Goal: Information Seeking & Learning: Learn about a topic

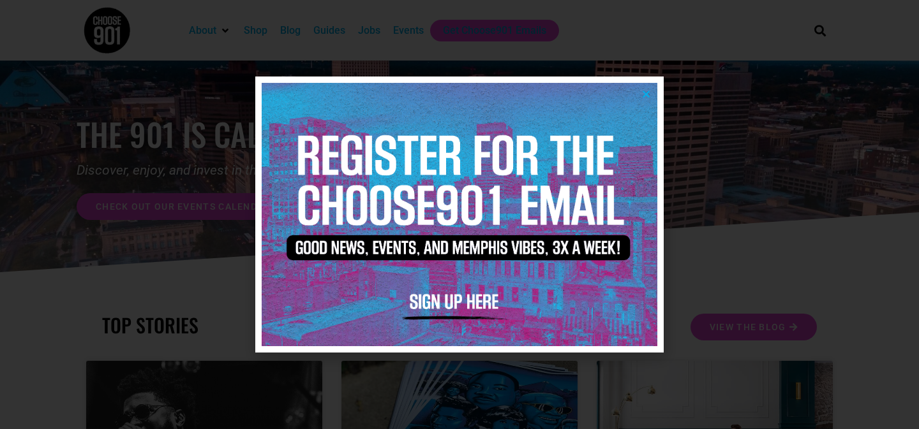
click at [643, 90] on icon "Close" at bounding box center [646, 94] width 10 height 10
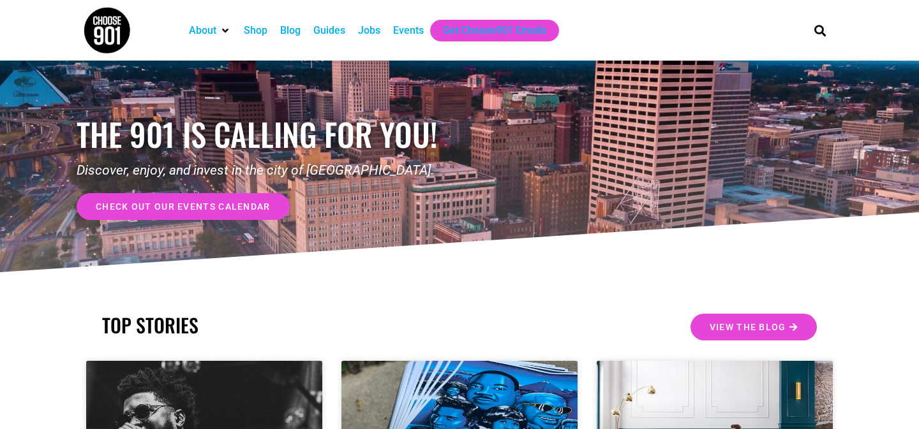
click at [297, 26] on div "Blog" at bounding box center [290, 30] width 20 height 15
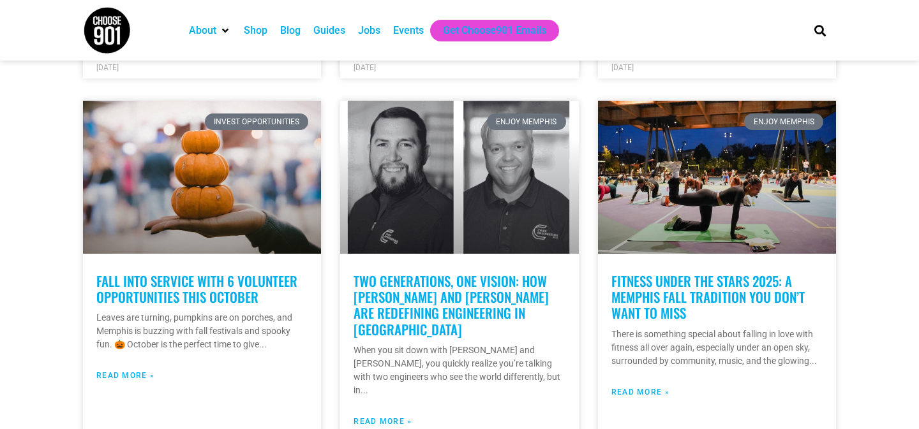
scroll to position [1417, 0]
